Goal: Complete application form

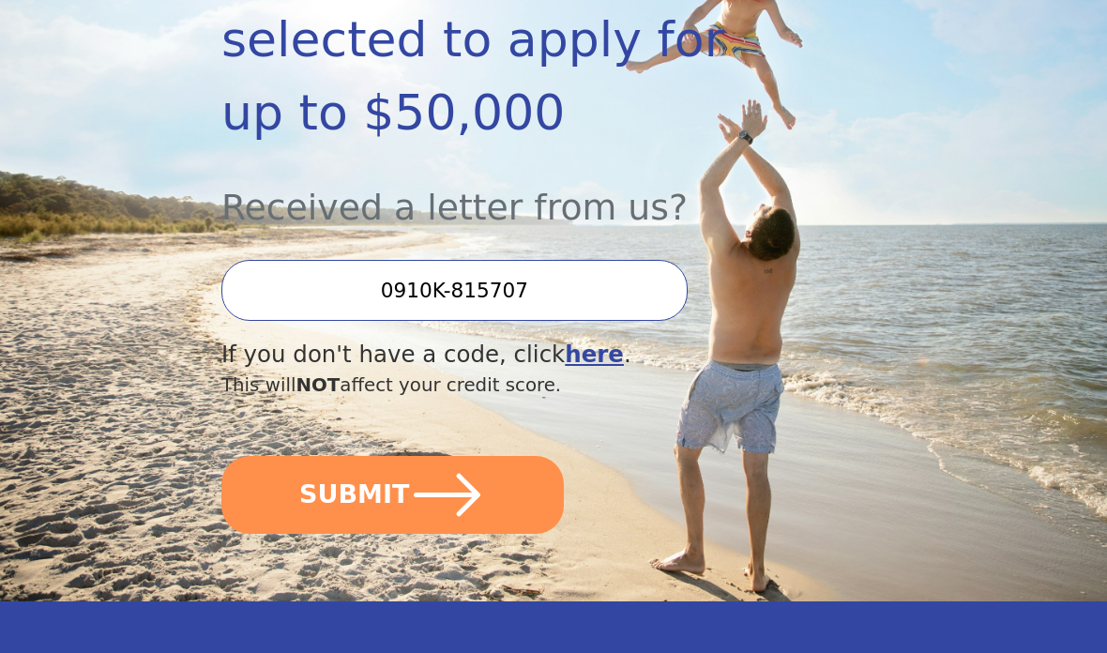
scroll to position [423, 0]
click at [516, 457] on button "SUBMIT" at bounding box center [392, 495] width 342 height 78
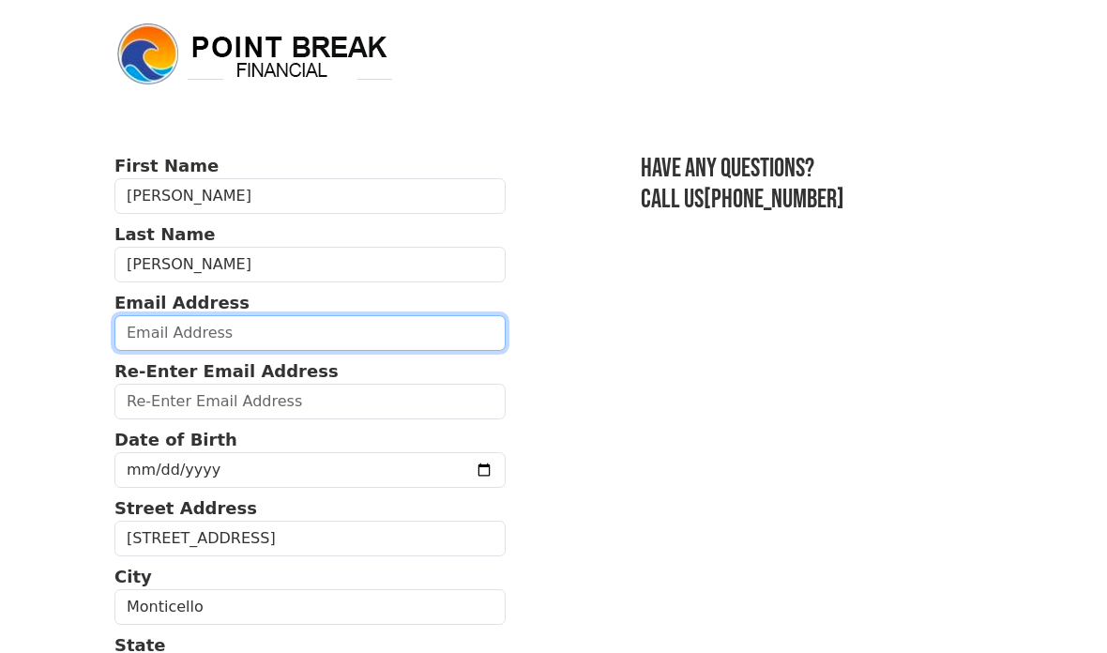
click at [344, 327] on input "email" at bounding box center [309, 333] width 391 height 36
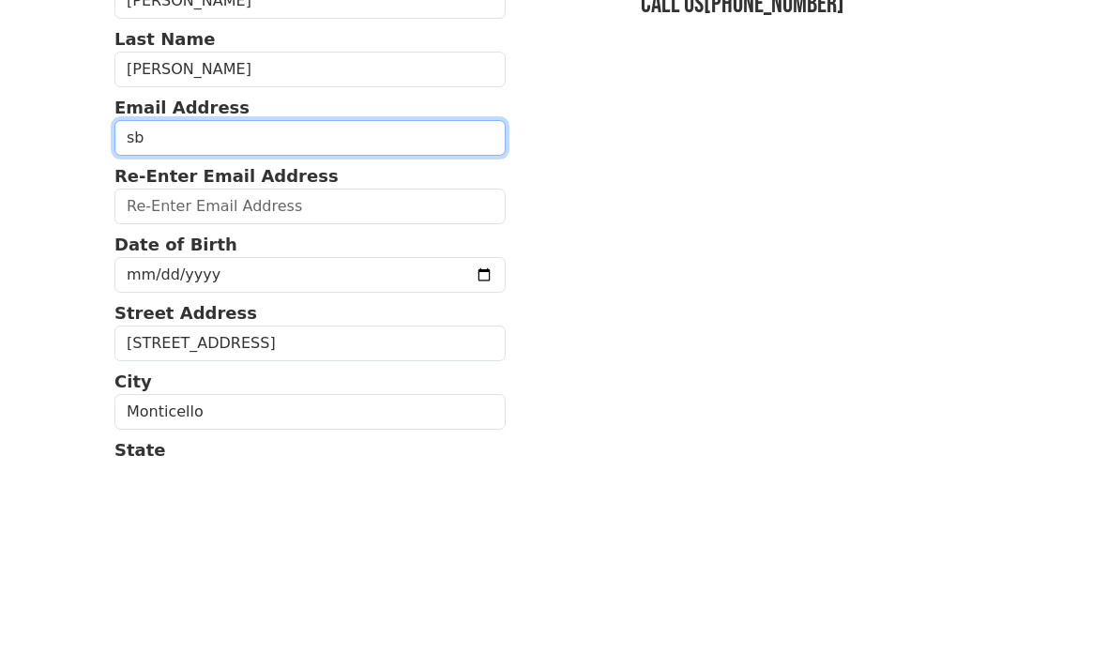
type input "[EMAIL_ADDRESS][DOMAIN_NAME]"
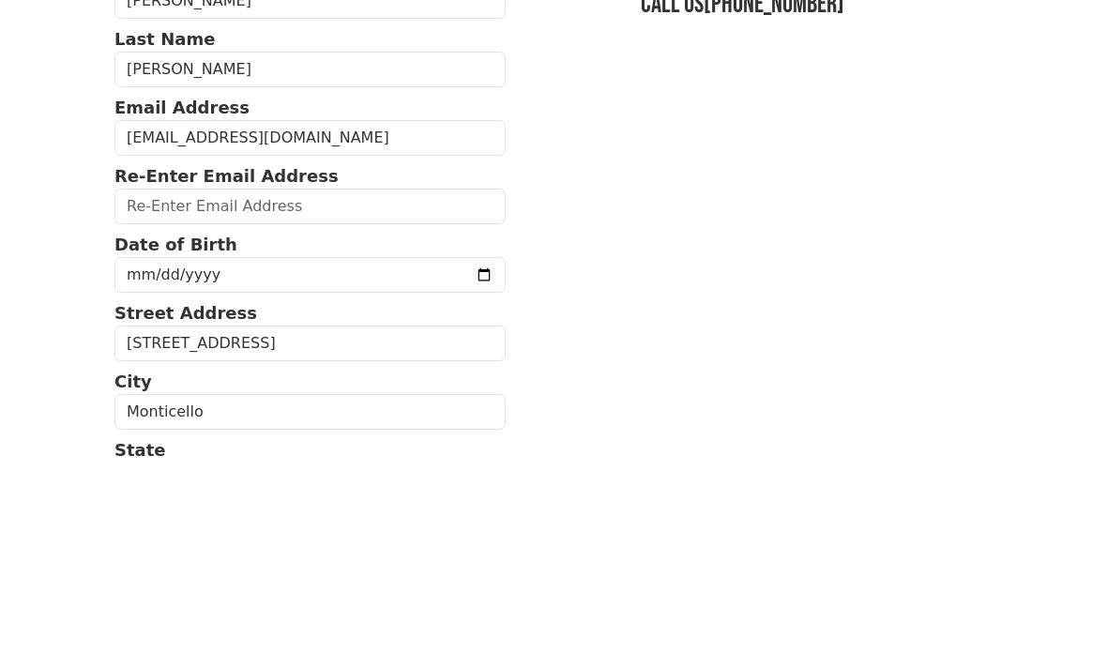
scroll to position [195, 0]
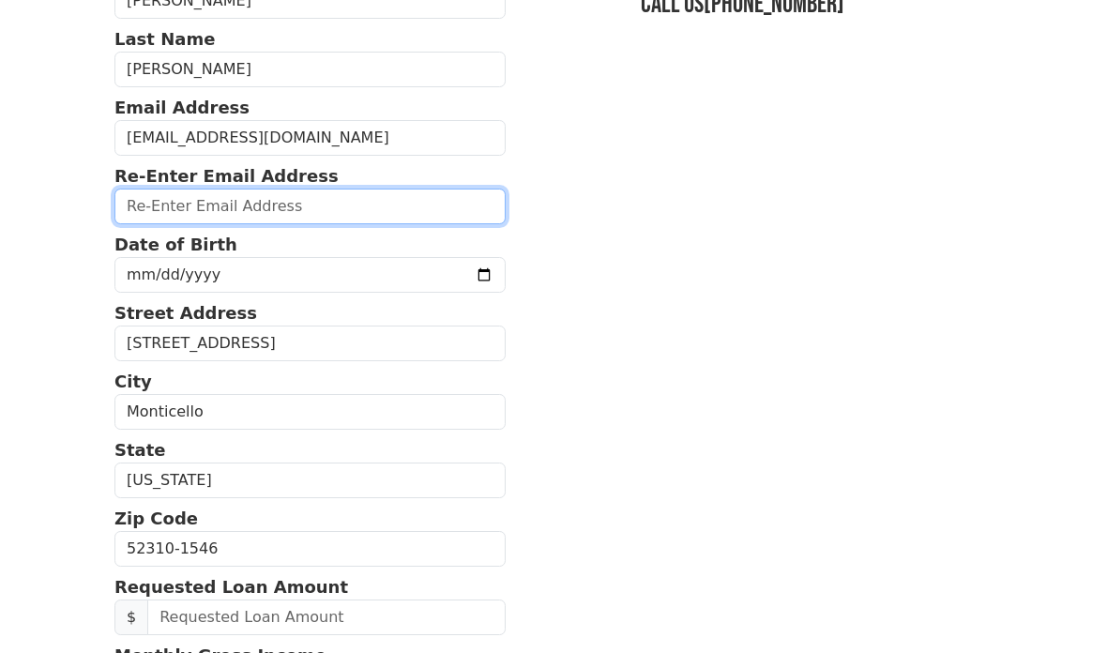
click at [387, 204] on input "email" at bounding box center [309, 207] width 391 height 36
type input "[EMAIL_ADDRESS][DOMAIN_NAME]"
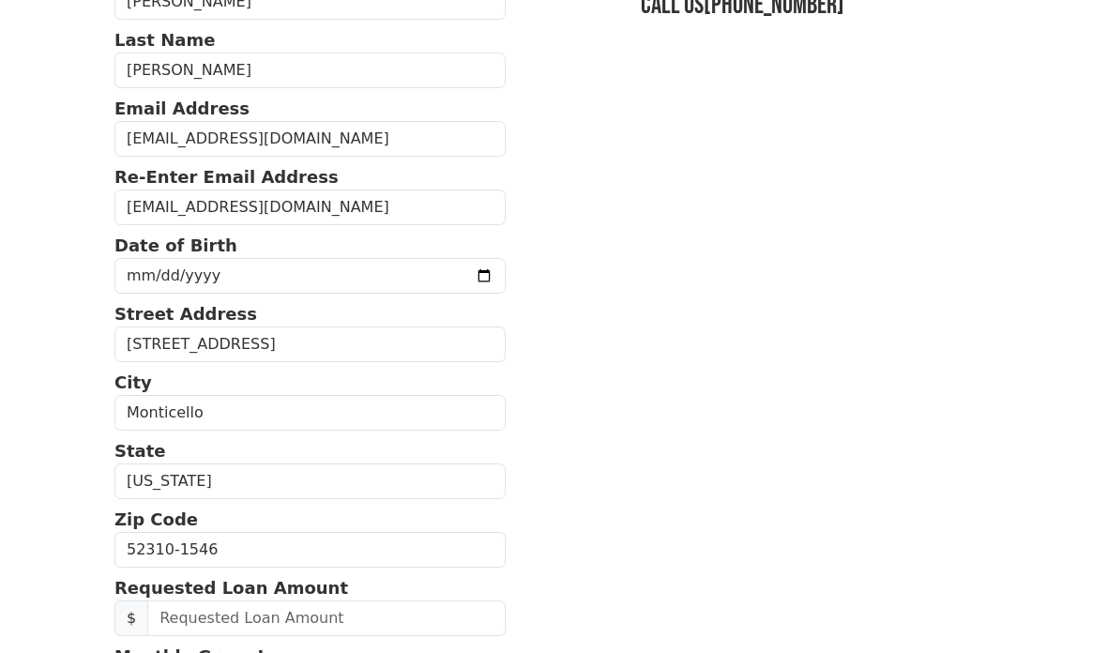
click at [726, 234] on section "First Name [PERSON_NAME] Last Name [PERSON_NAME] Email Address [EMAIL_ADDRESS][…" at bounding box center [553, 550] width 878 height 1183
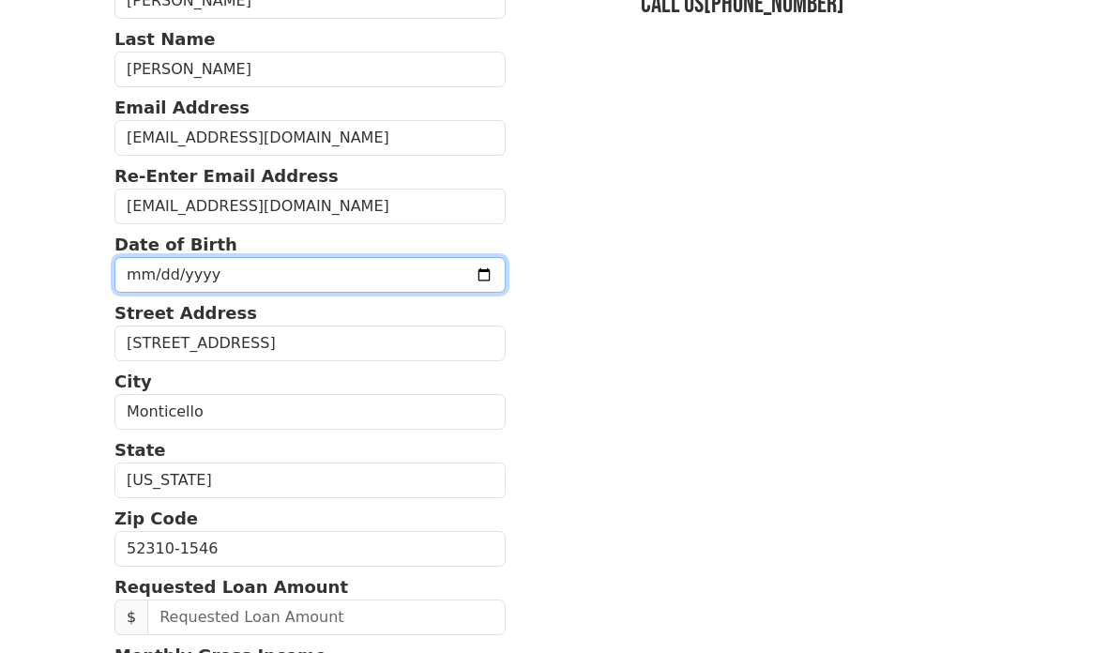
click at [411, 278] on input "date" at bounding box center [309, 275] width 391 height 36
type input "[DATE]"
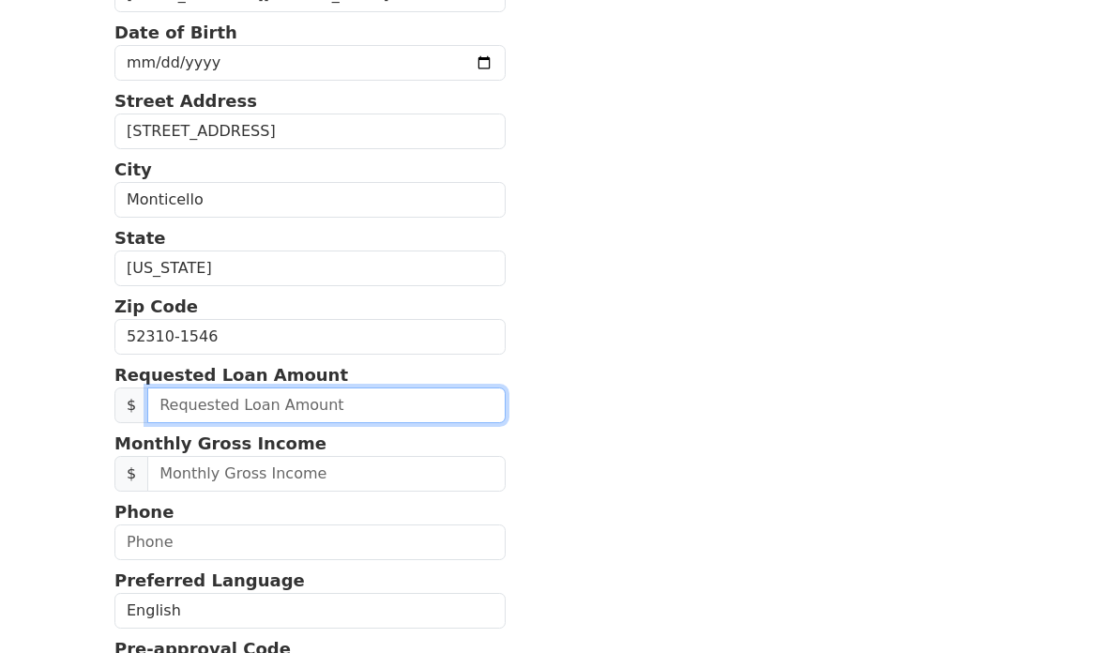
click at [375, 402] on input "text" at bounding box center [326, 405] width 358 height 36
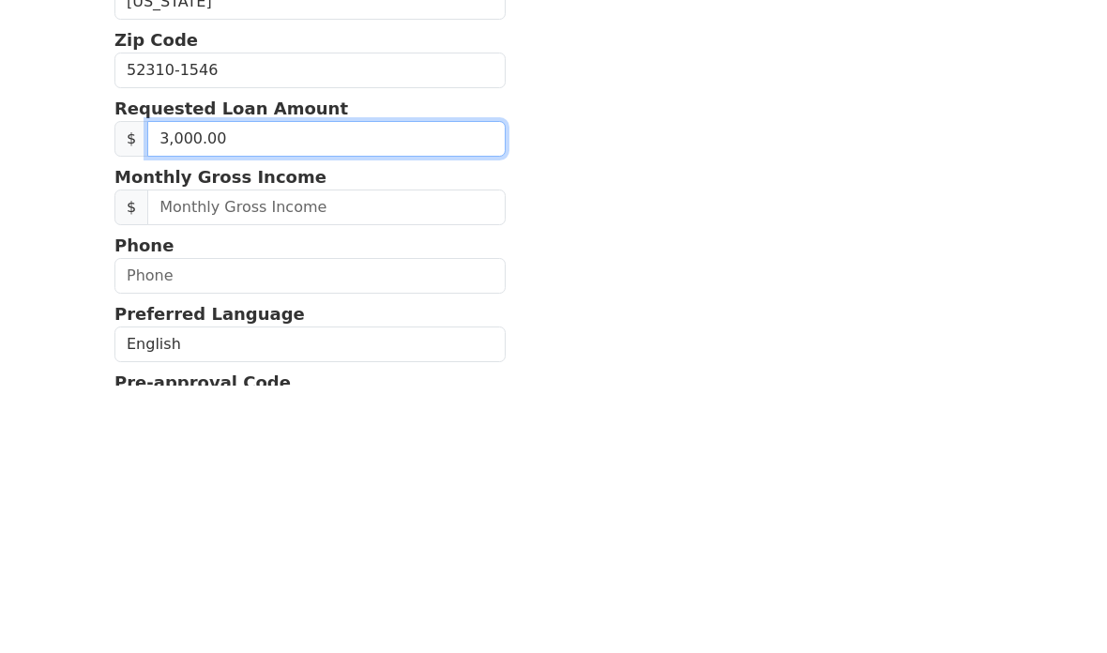
type input "30,000.00"
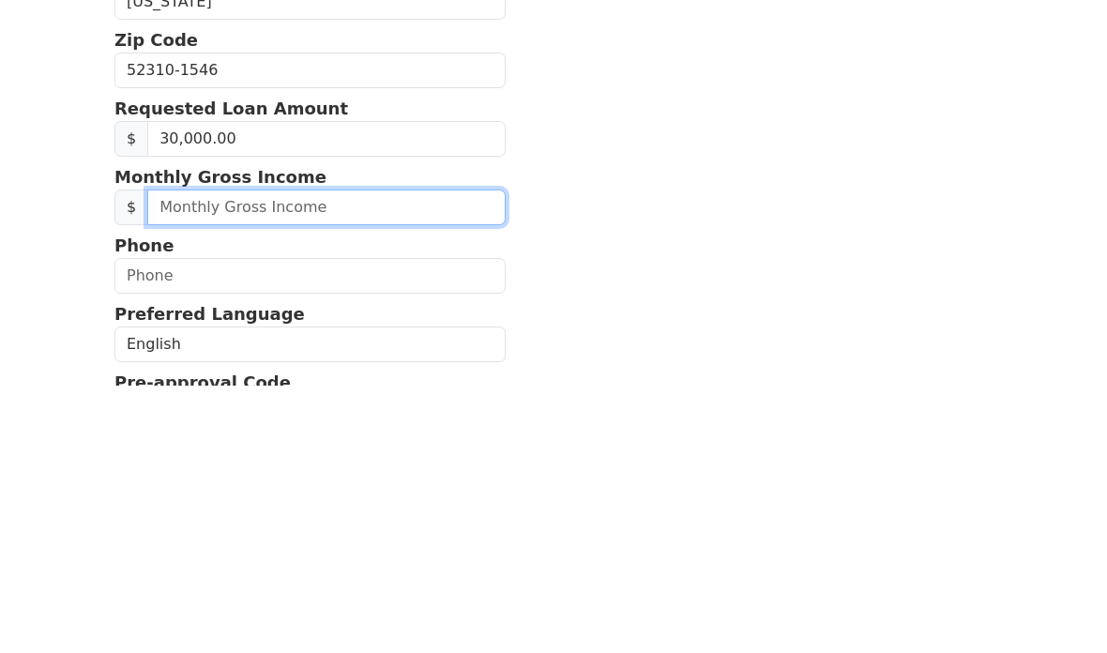
click at [361, 457] on input "text" at bounding box center [326, 475] width 358 height 36
type input "12,900.00"
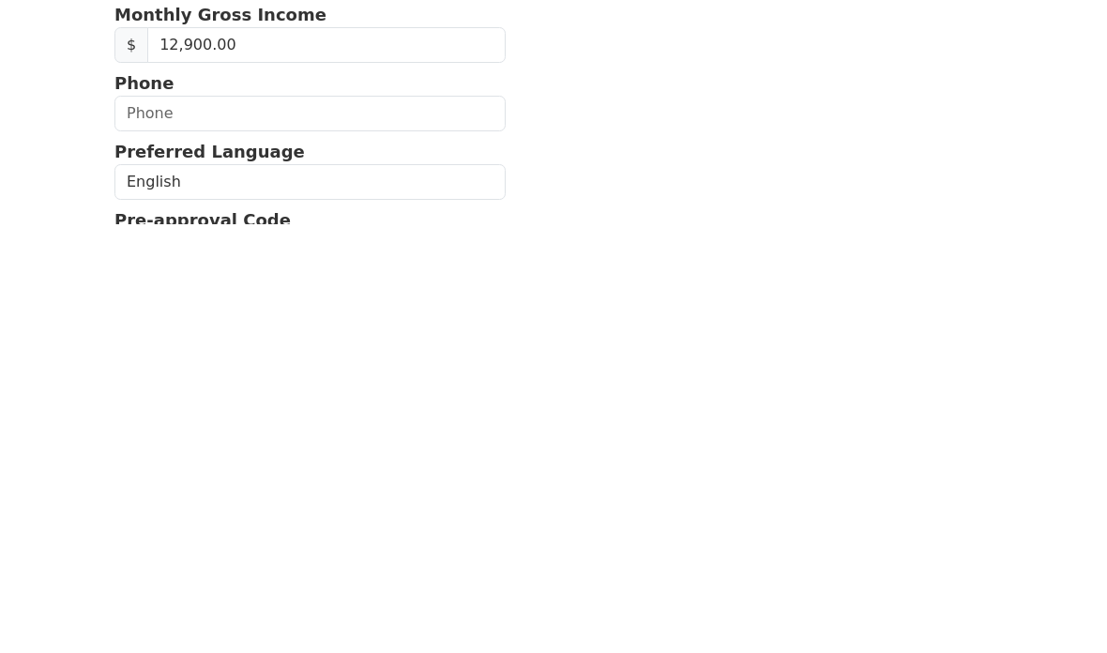
click at [372, 525] on input "text" at bounding box center [309, 543] width 391 height 36
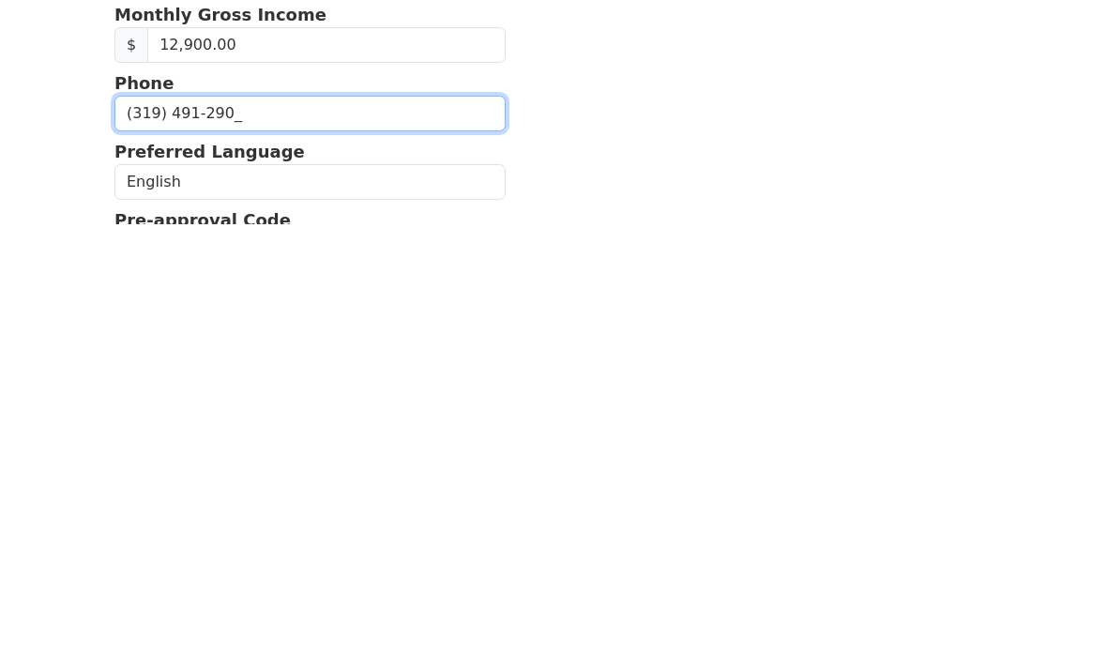
type input "[PHONE_NUMBER]"
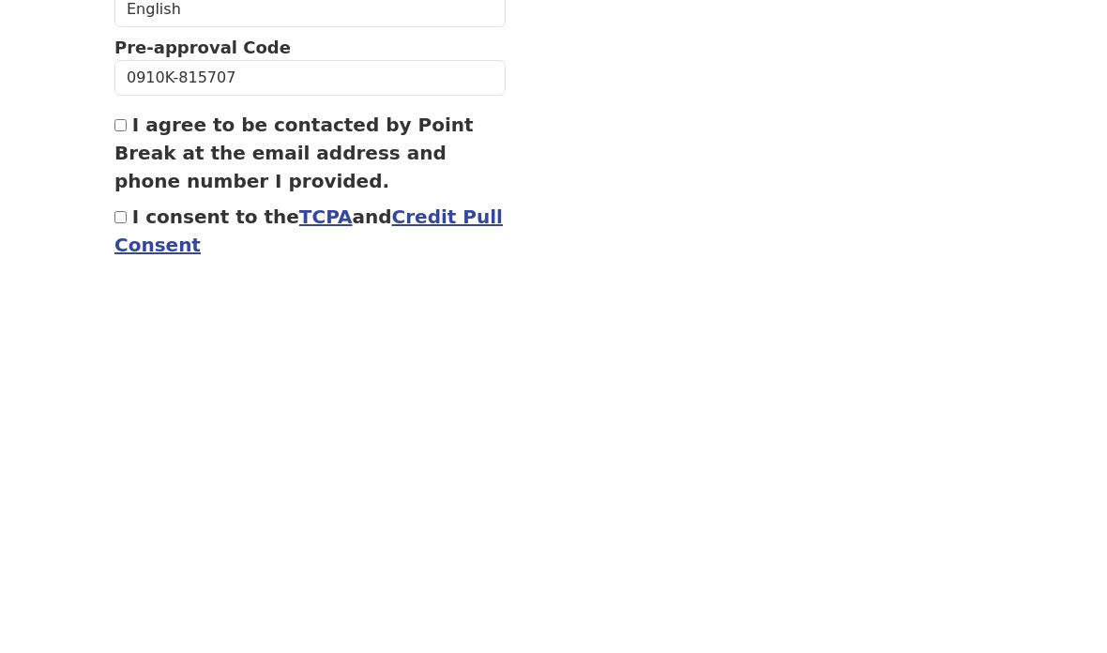
scroll to position [634, 0]
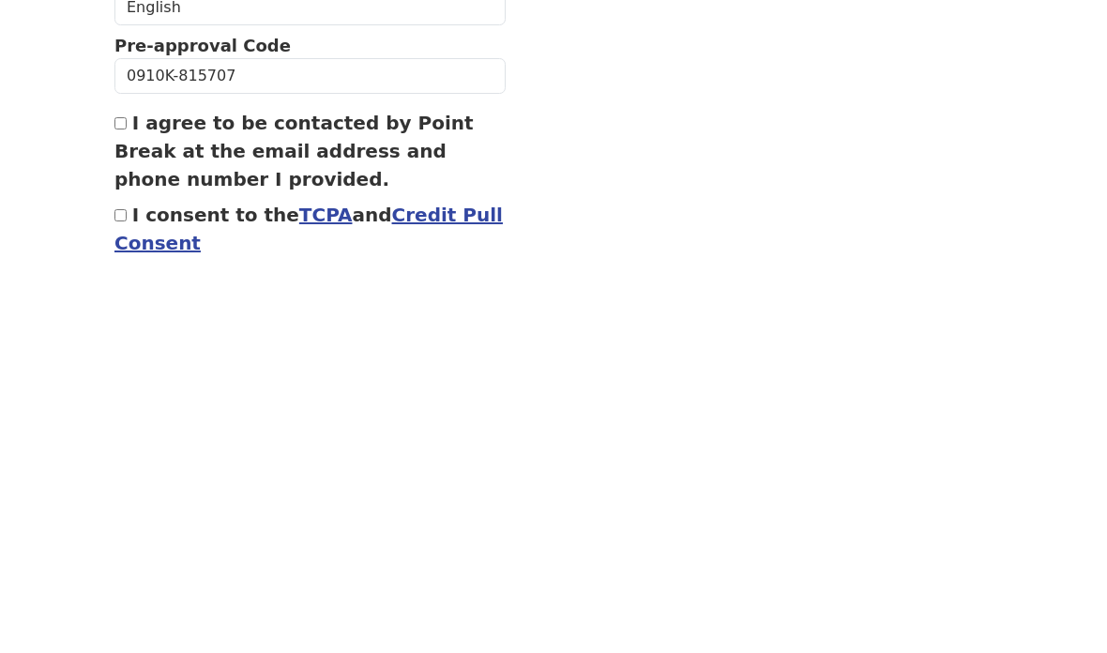
click at [127, 493] on input "I agree to be contacted by Point Break at the email address and phone number I …" at bounding box center [120, 499] width 12 height 12
checkbox input "true"
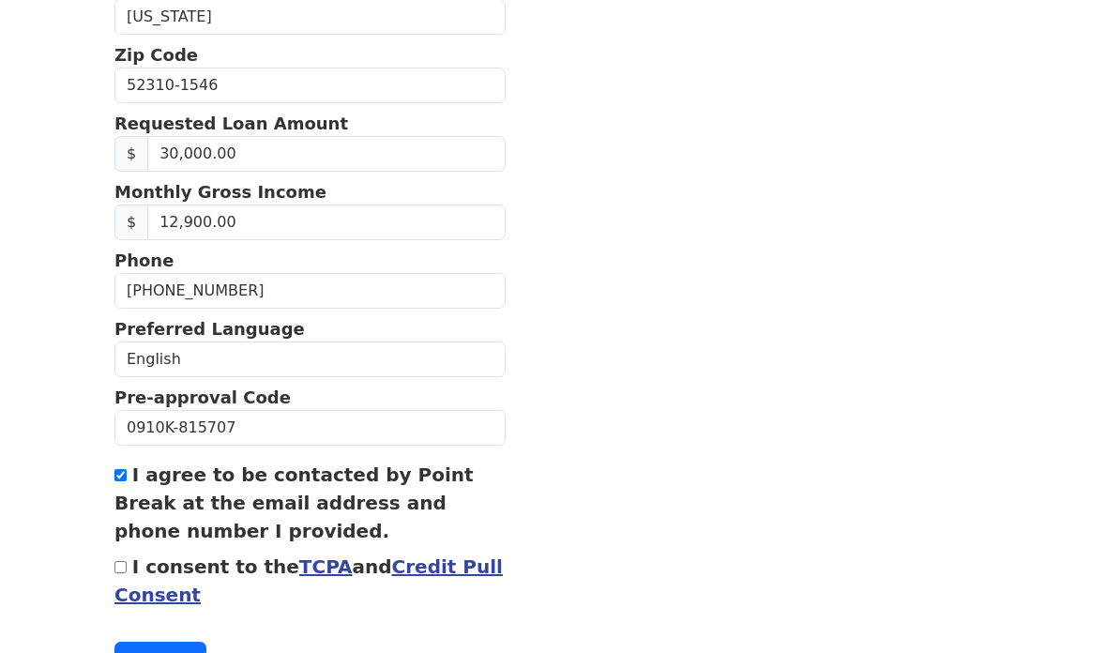
scroll to position [734, 0]
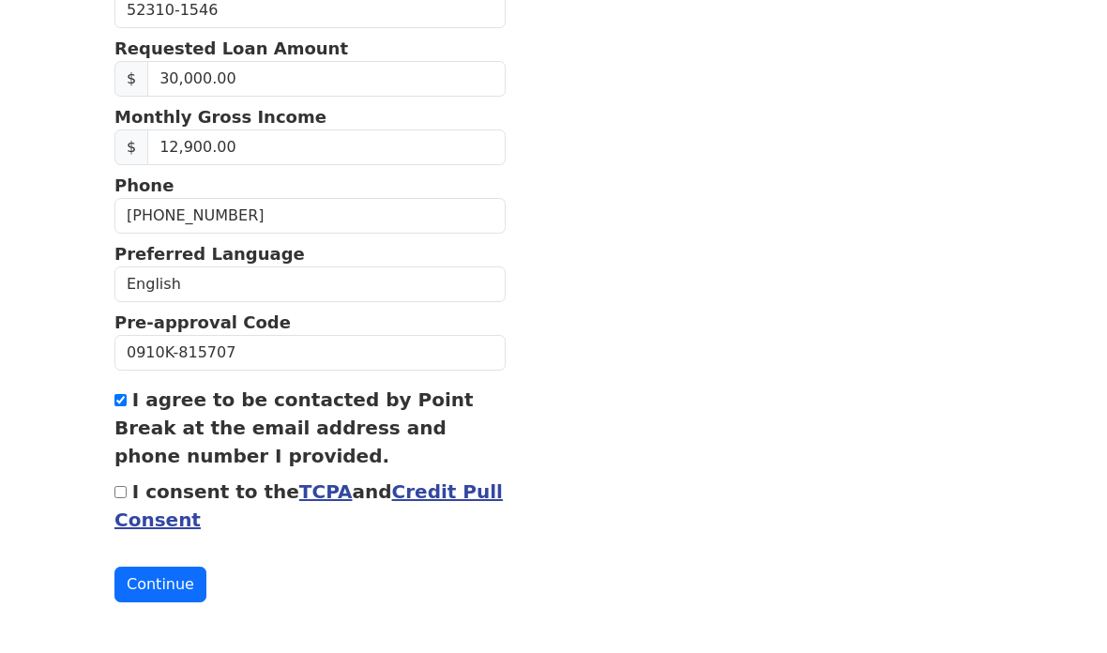
click at [125, 480] on div "I consent to the TCPA and Credit Pull Consent" at bounding box center [309, 506] width 391 height 56
click at [131, 508] on link "Credit Pull Consent" at bounding box center [308, 505] width 388 height 51
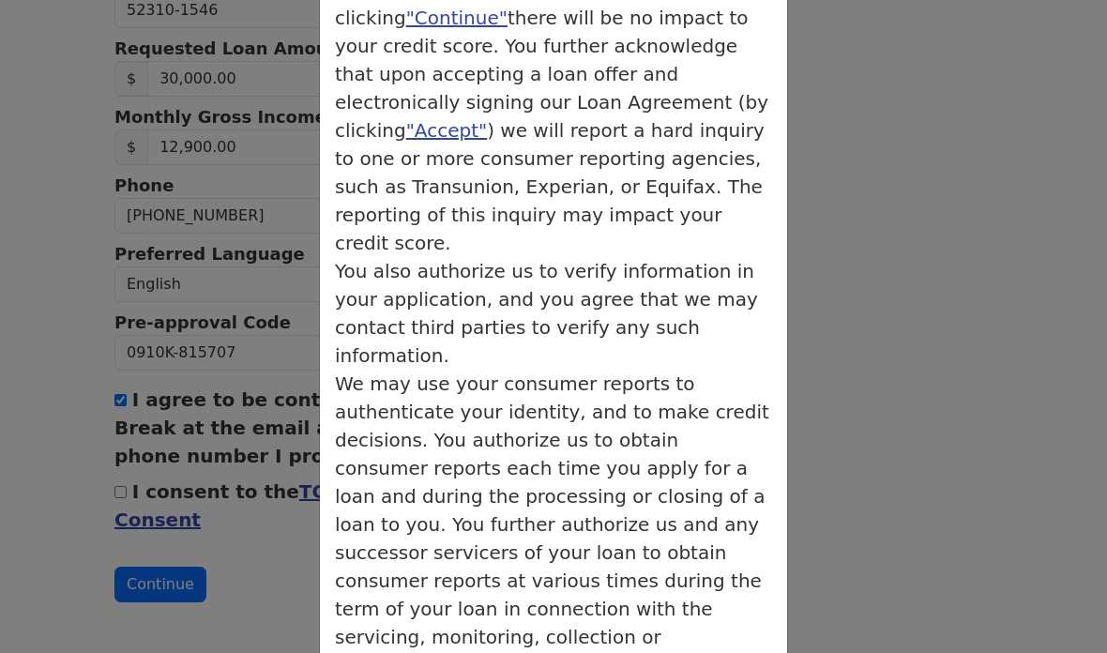
scroll to position [402, 0]
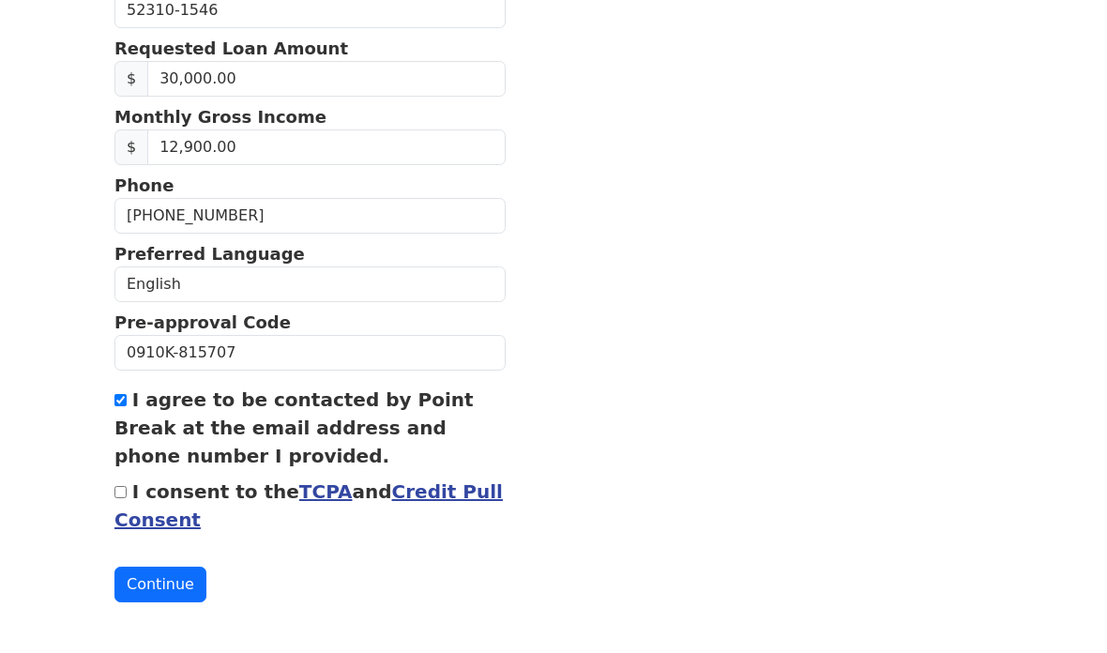
click at [118, 474] on form "First Name [PERSON_NAME] Last Name [PERSON_NAME] Email Address [EMAIL_ADDRESS][…" at bounding box center [309, 10] width 391 height 1183
click at [114, 487] on input "I consent to the TCPA and Credit Pull Consent" at bounding box center [120, 492] width 12 height 12
checkbox input "true"
click at [162, 587] on button "Continue" at bounding box center [160, 585] width 92 height 36
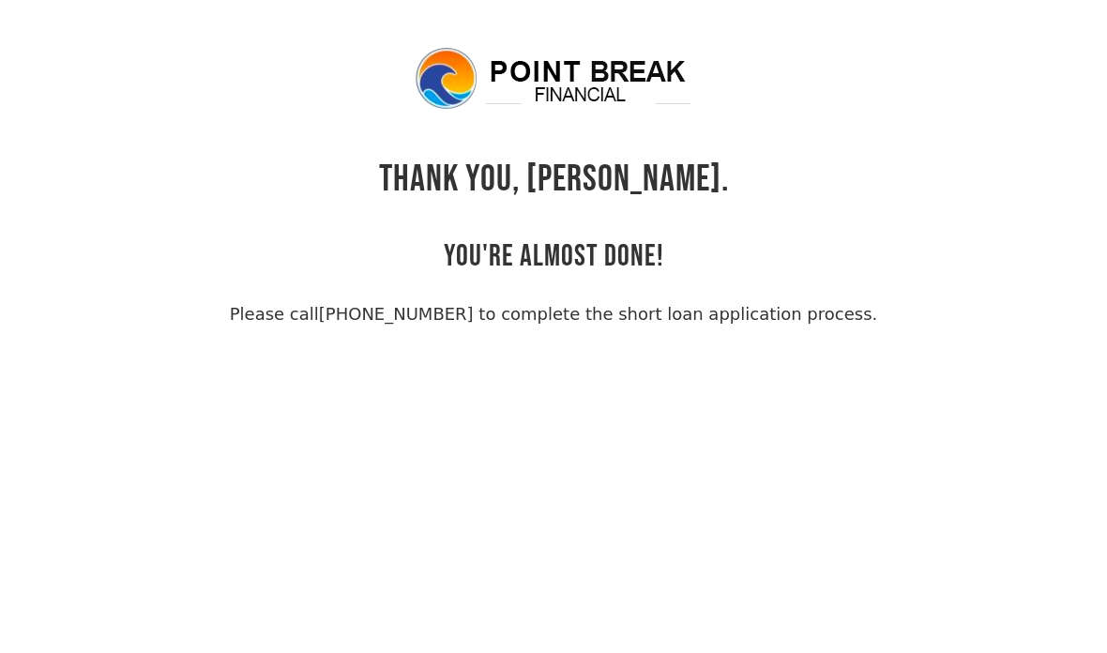
click at [645, 278] on div "THANK YOU, Stanley. YOU'RE ALMOST DONE! Please call (855) 202-9500 to complete …" at bounding box center [553, 185] width 878 height 281
